Goal: Information Seeking & Learning: Learn about a topic

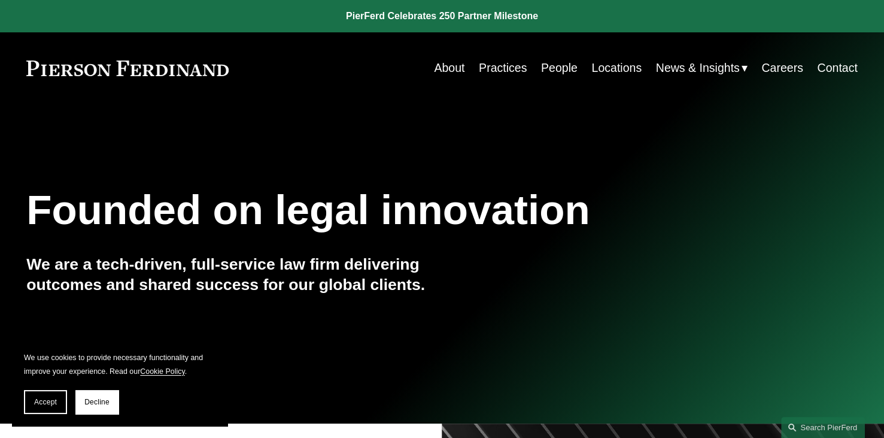
click at [450, 72] on link "About" at bounding box center [449, 67] width 31 height 23
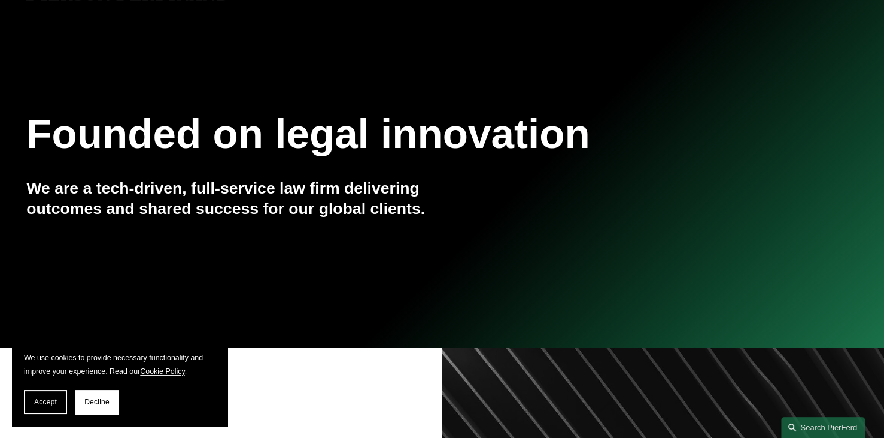
scroll to position [72, 0]
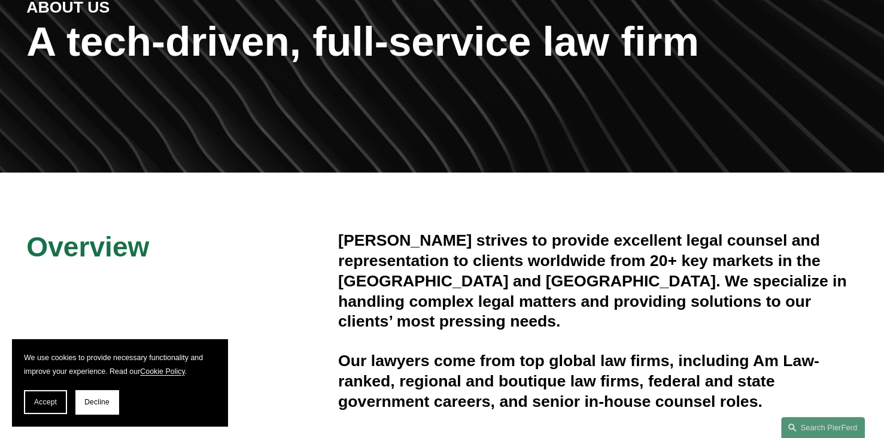
scroll to position [239, 0]
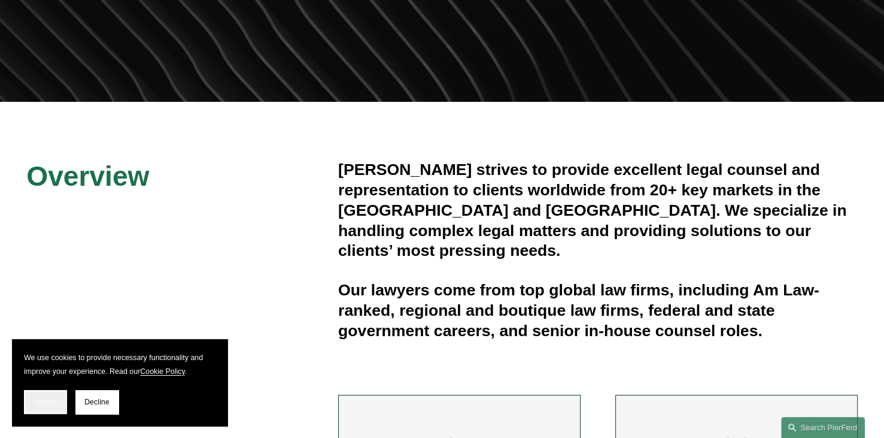
click at [59, 406] on button "Accept" at bounding box center [45, 402] width 43 height 24
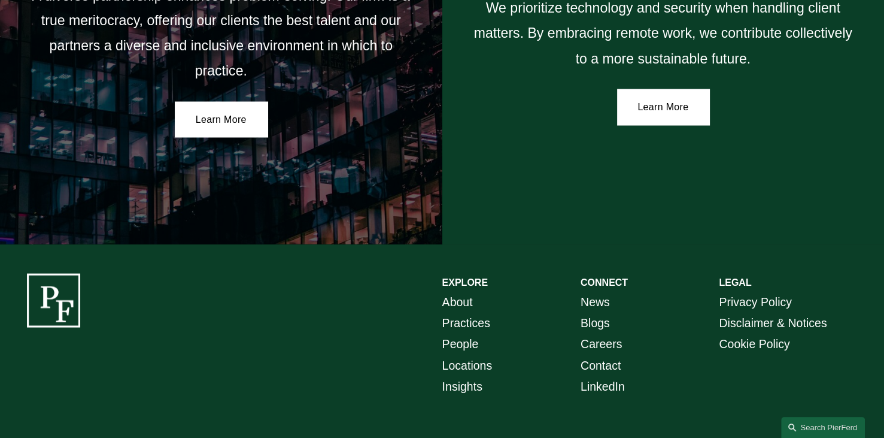
scroll to position [2177, 0]
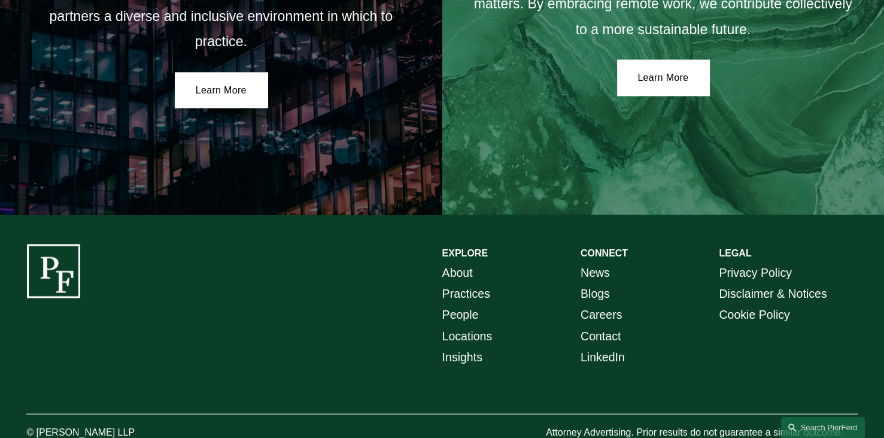
click at [51, 244] on div at bounding box center [53, 271] width 54 height 54
click at [41, 244] on div at bounding box center [53, 271] width 54 height 54
click at [49, 244] on div at bounding box center [53, 271] width 54 height 54
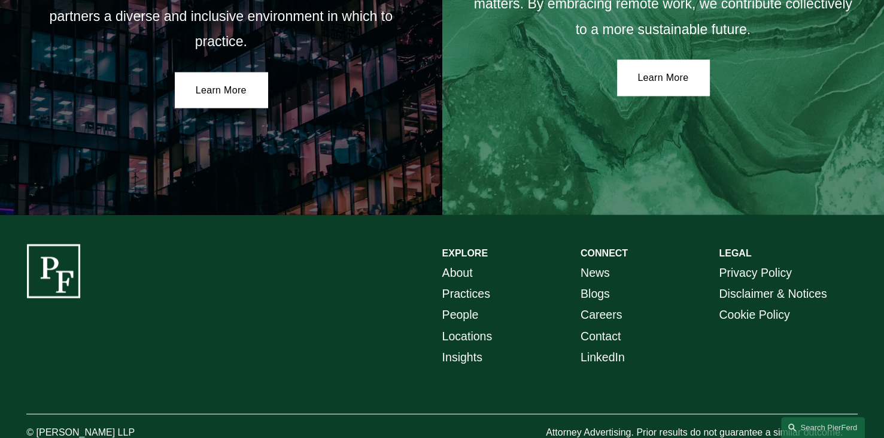
click at [49, 244] on div at bounding box center [53, 271] width 54 height 54
click at [37, 244] on div at bounding box center [53, 271] width 54 height 54
click at [51, 244] on div at bounding box center [53, 271] width 54 height 54
click at [59, 245] on div at bounding box center [53, 271] width 54 height 54
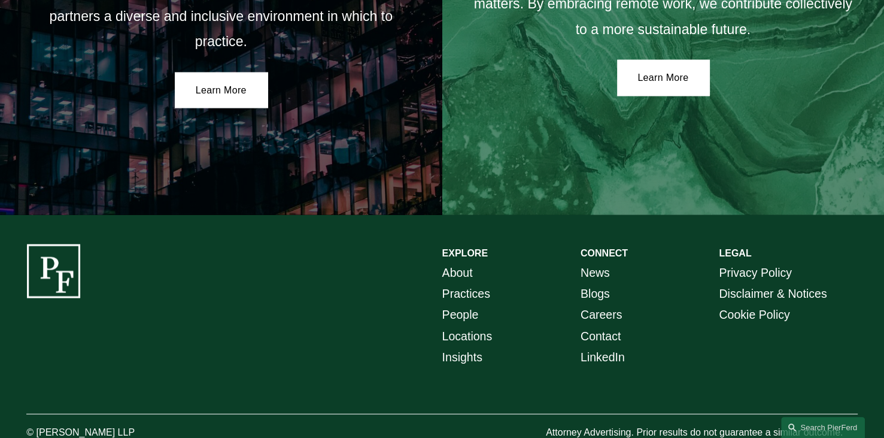
click at [59, 254] on div at bounding box center [53, 271] width 54 height 54
click at [67, 244] on div at bounding box center [53, 271] width 54 height 54
click at [47, 244] on div at bounding box center [53, 271] width 54 height 54
